Goal: Task Accomplishment & Management: Use online tool/utility

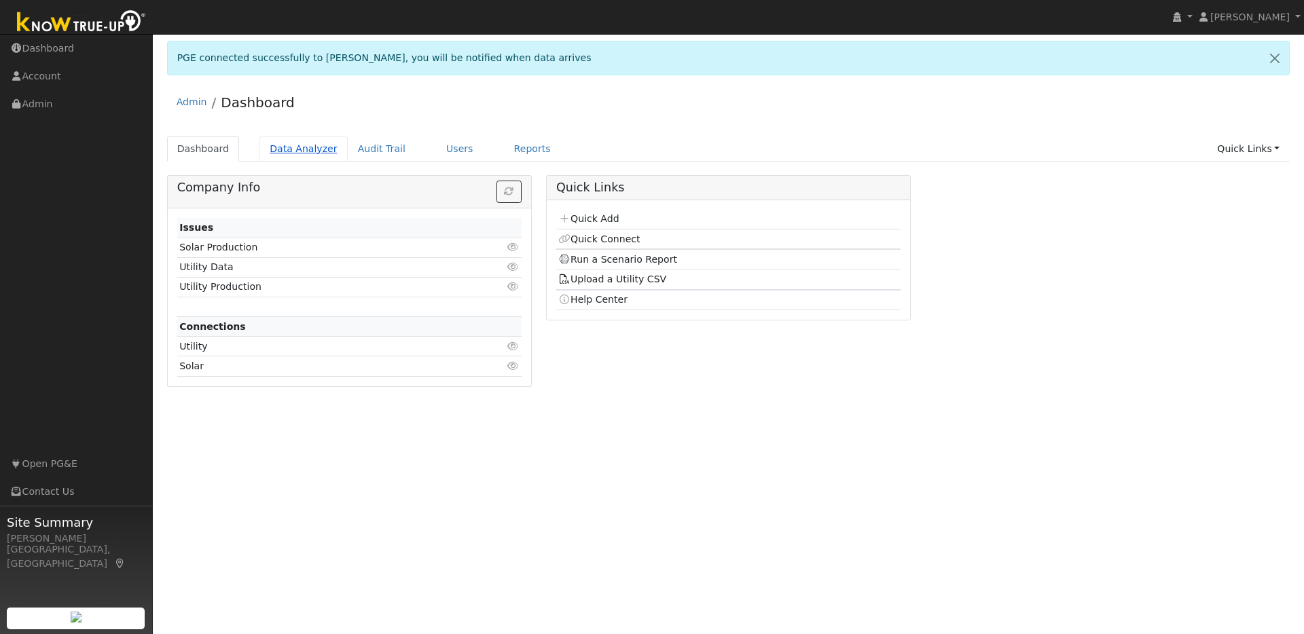
click at [303, 146] on link "Data Analyzer" at bounding box center [303, 148] width 88 height 25
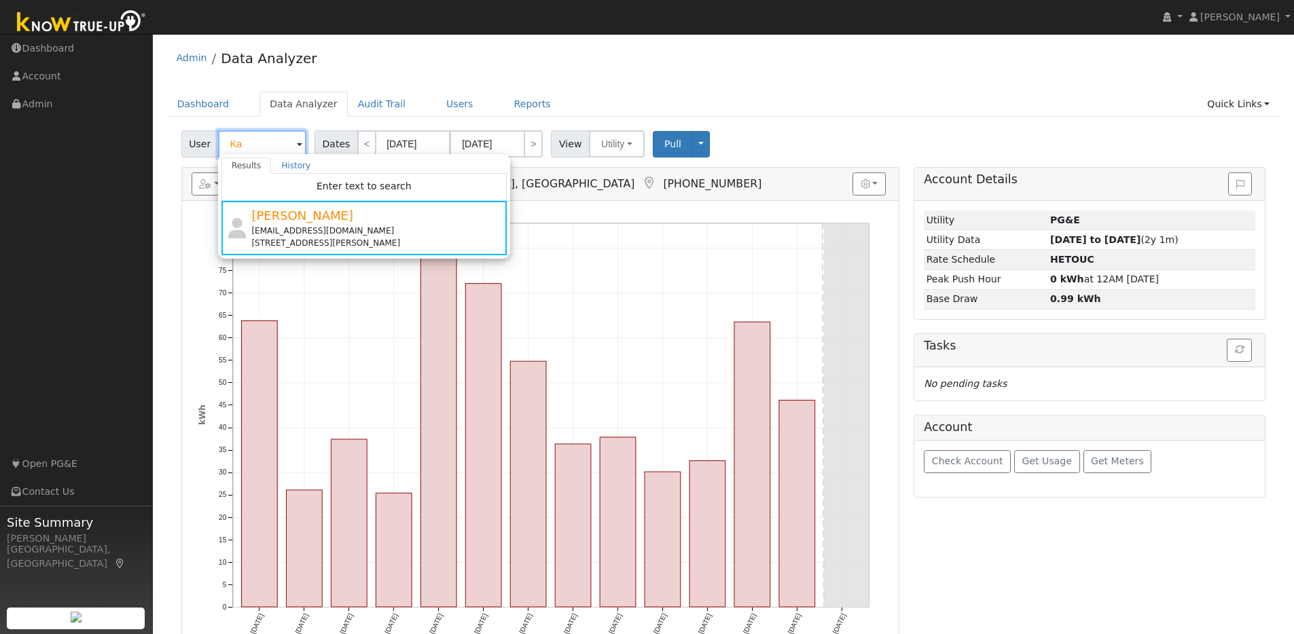
type input "K"
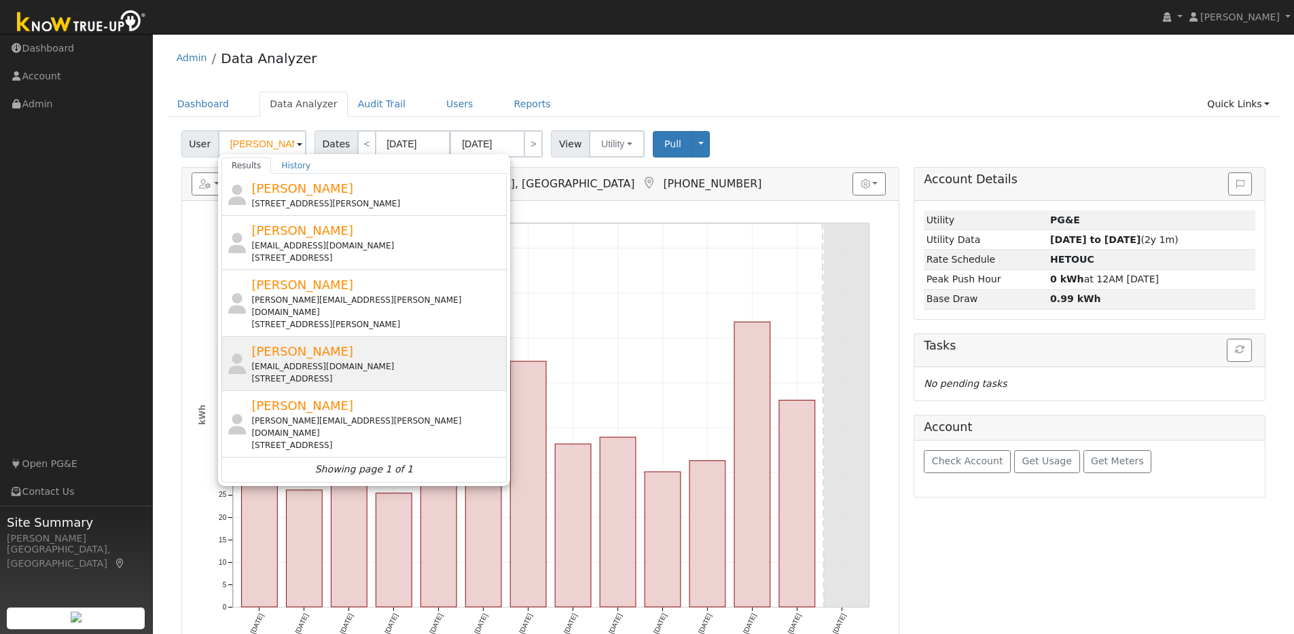
click at [434, 342] on div "[PERSON_NAME] [EMAIL_ADDRESS][DOMAIN_NAME] [STREET_ADDRESS]" at bounding box center [377, 363] width 252 height 43
type input "[PERSON_NAME]"
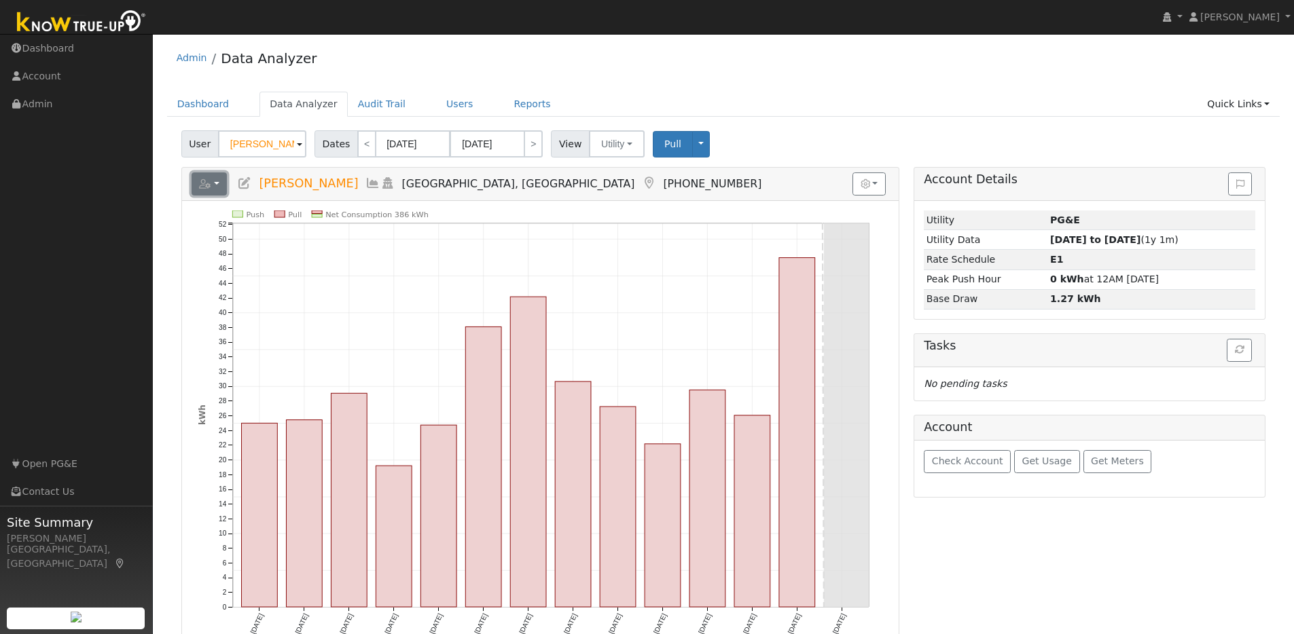
click at [209, 193] on button "button" at bounding box center [209, 183] width 36 height 23
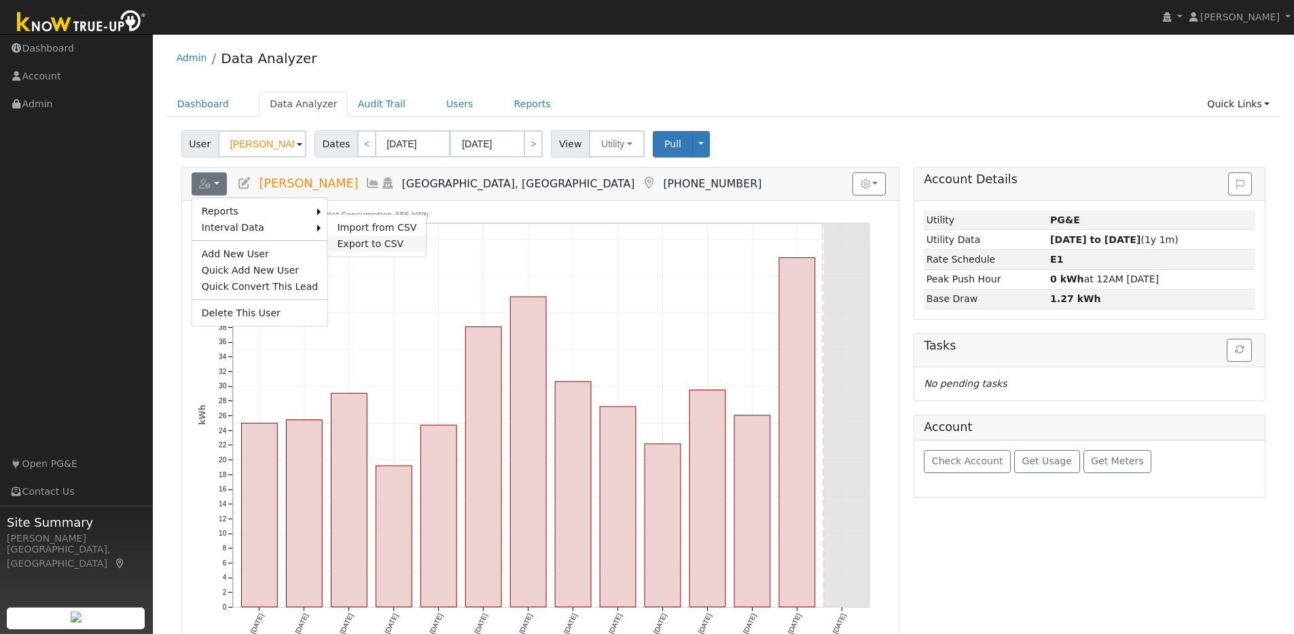
click at [350, 247] on link "Export to CSV" at bounding box center [376, 244] width 98 height 16
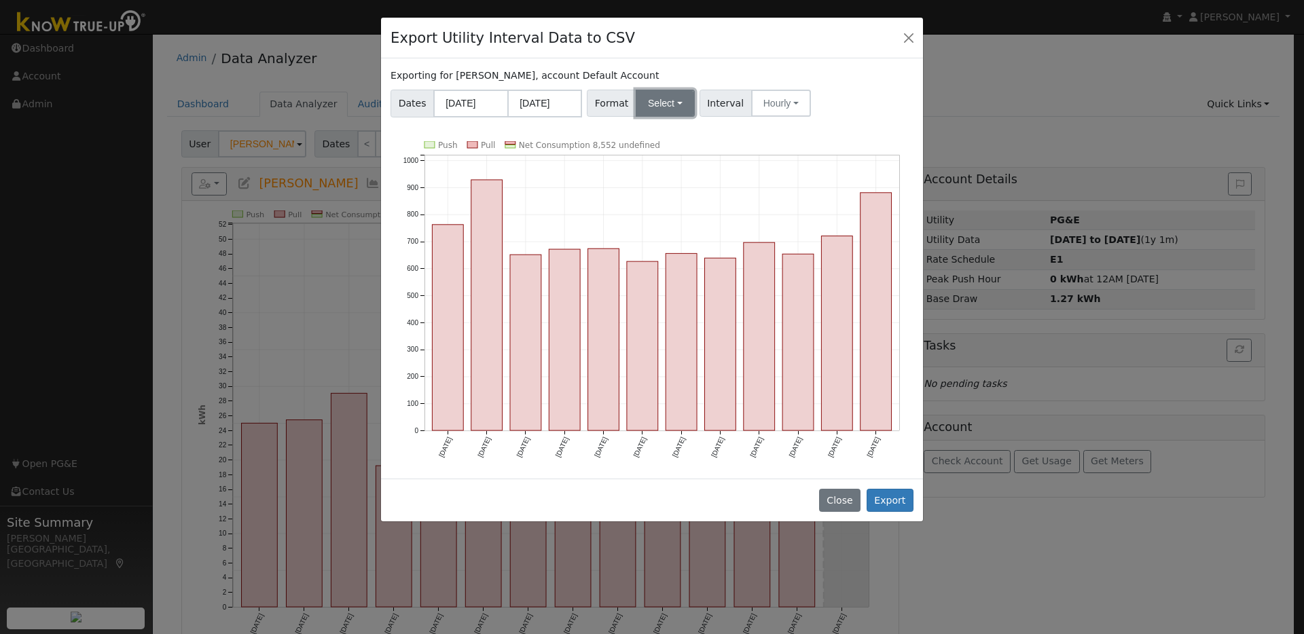
click at [688, 111] on button "Select" at bounding box center [665, 103] width 59 height 27
click at [663, 257] on link "OpenSolar" at bounding box center [682, 258] width 97 height 19
click at [894, 502] on button "Export" at bounding box center [889, 500] width 47 height 23
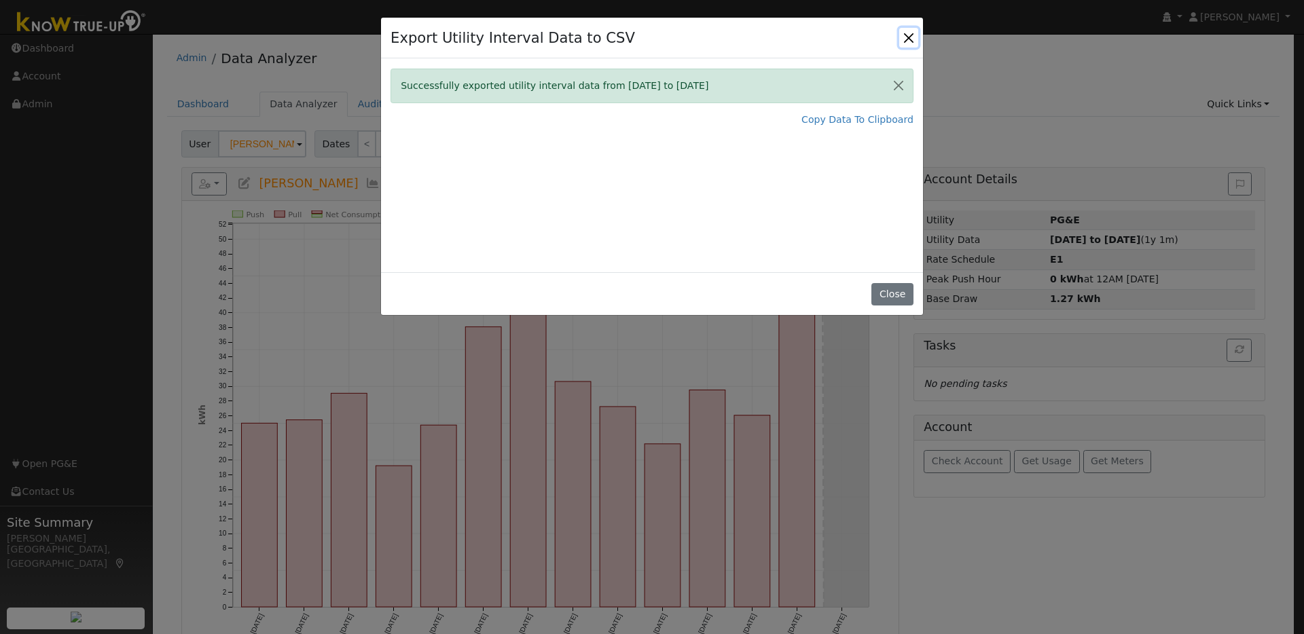
click at [906, 35] on button "Close" at bounding box center [908, 37] width 19 height 19
